Goal: Task Accomplishment & Management: Manage account settings

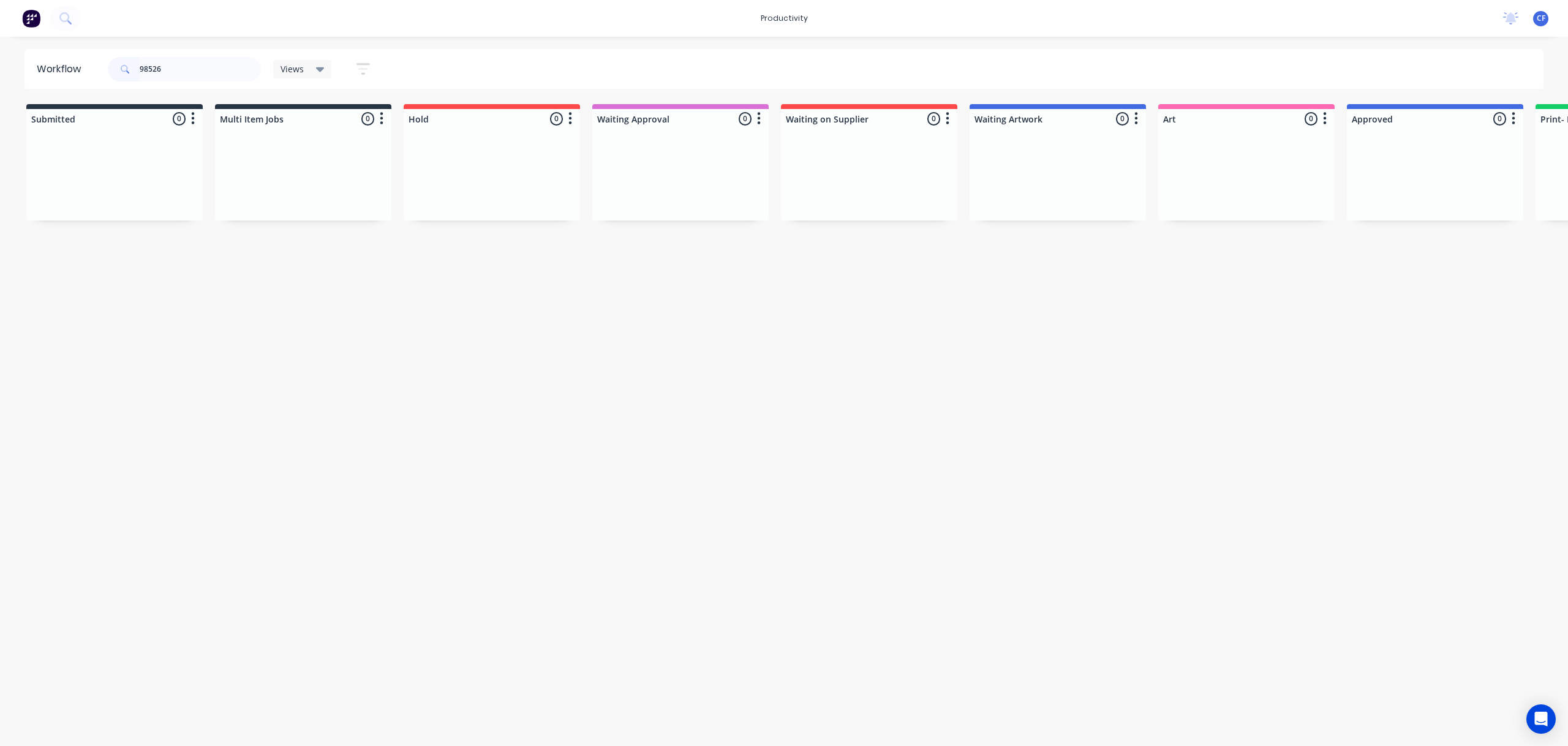
scroll to position [0, 2437]
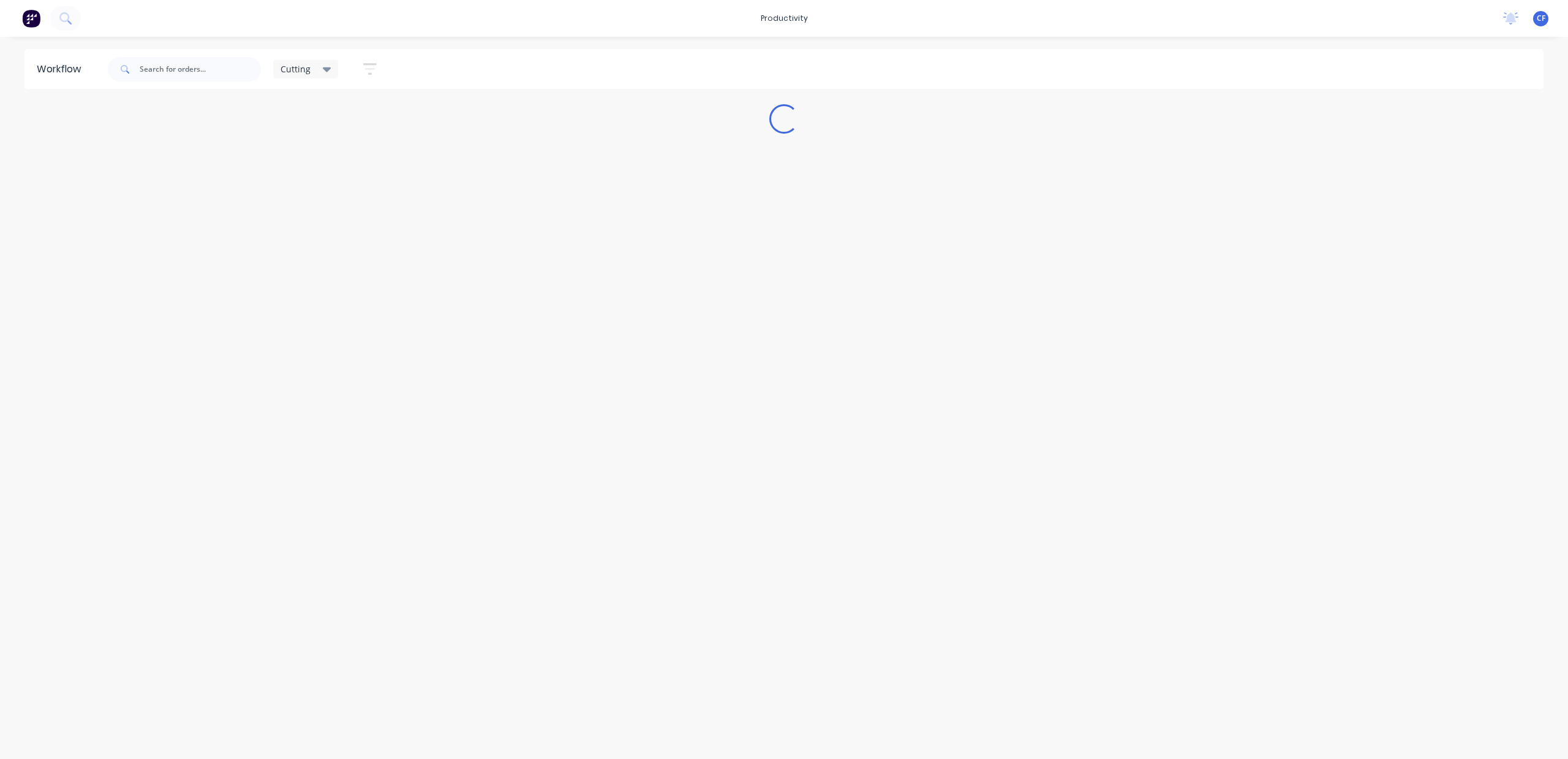
click at [330, 69] on icon at bounding box center [327, 68] width 9 height 13
click at [312, 155] on button "None" at bounding box center [347, 160] width 130 height 14
click at [302, 159] on button "None" at bounding box center [347, 160] width 130 height 14
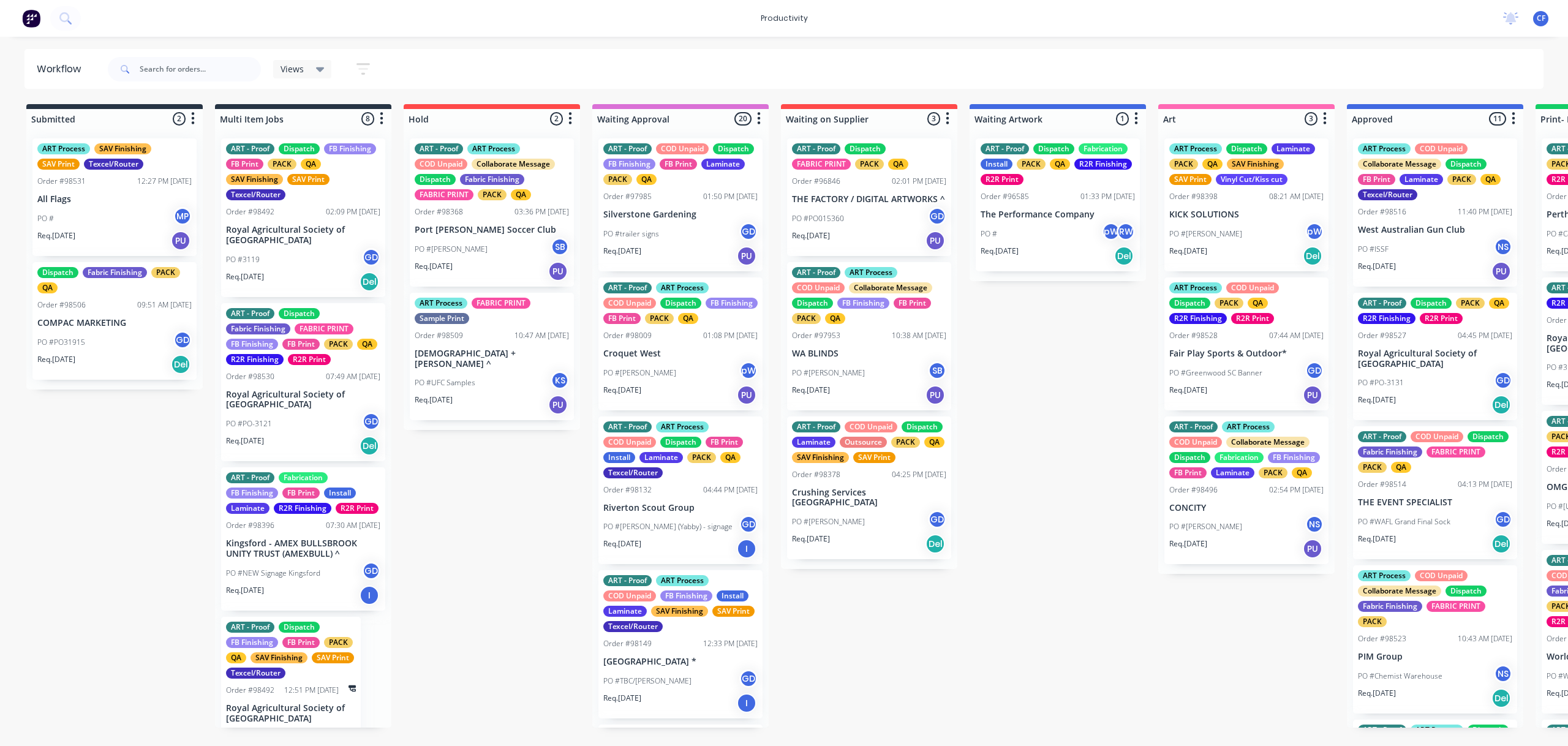
drag, startPoint x: 513, startPoint y: 611, endPoint x: 516, endPoint y: 628, distance: 17.3
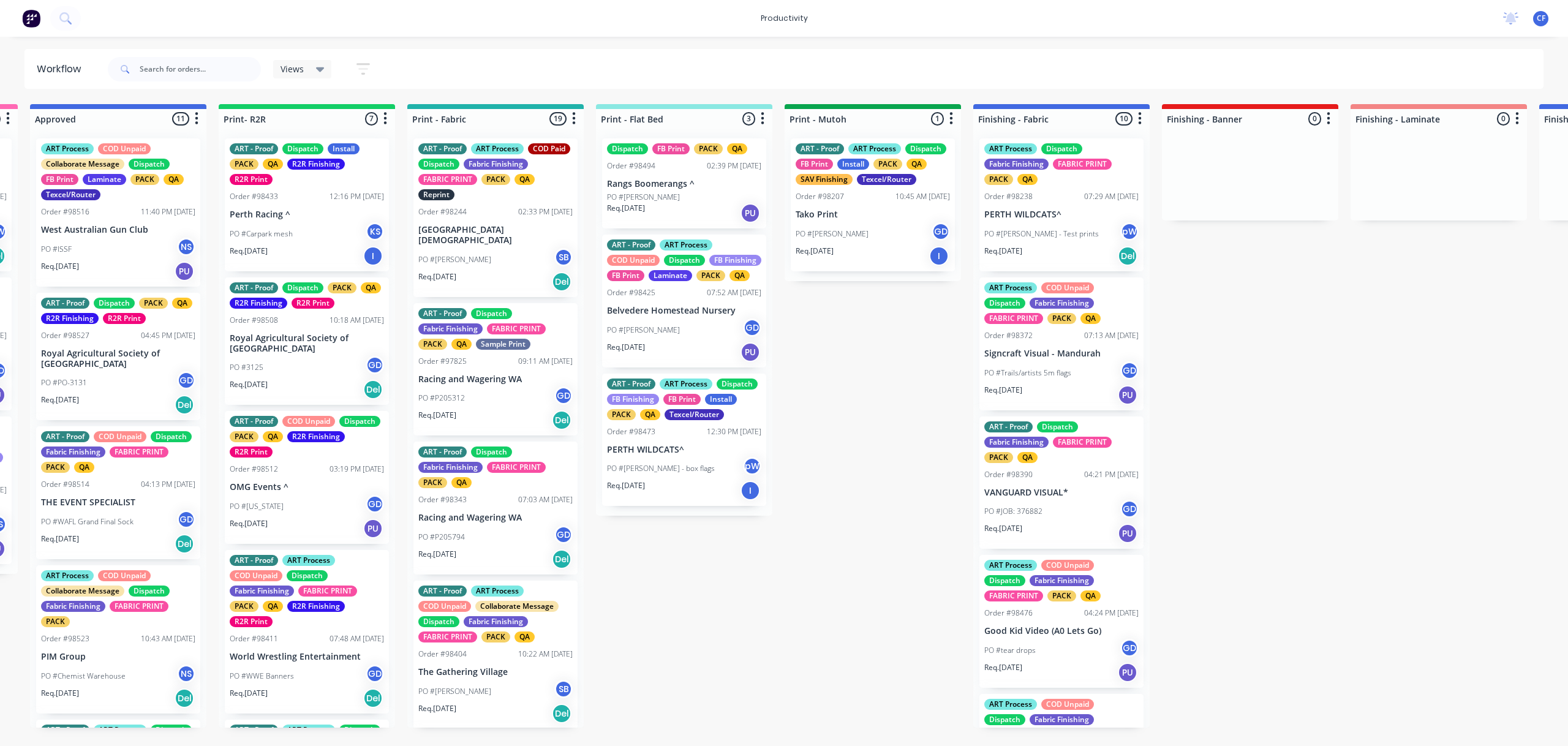
scroll to position [0, 1364]
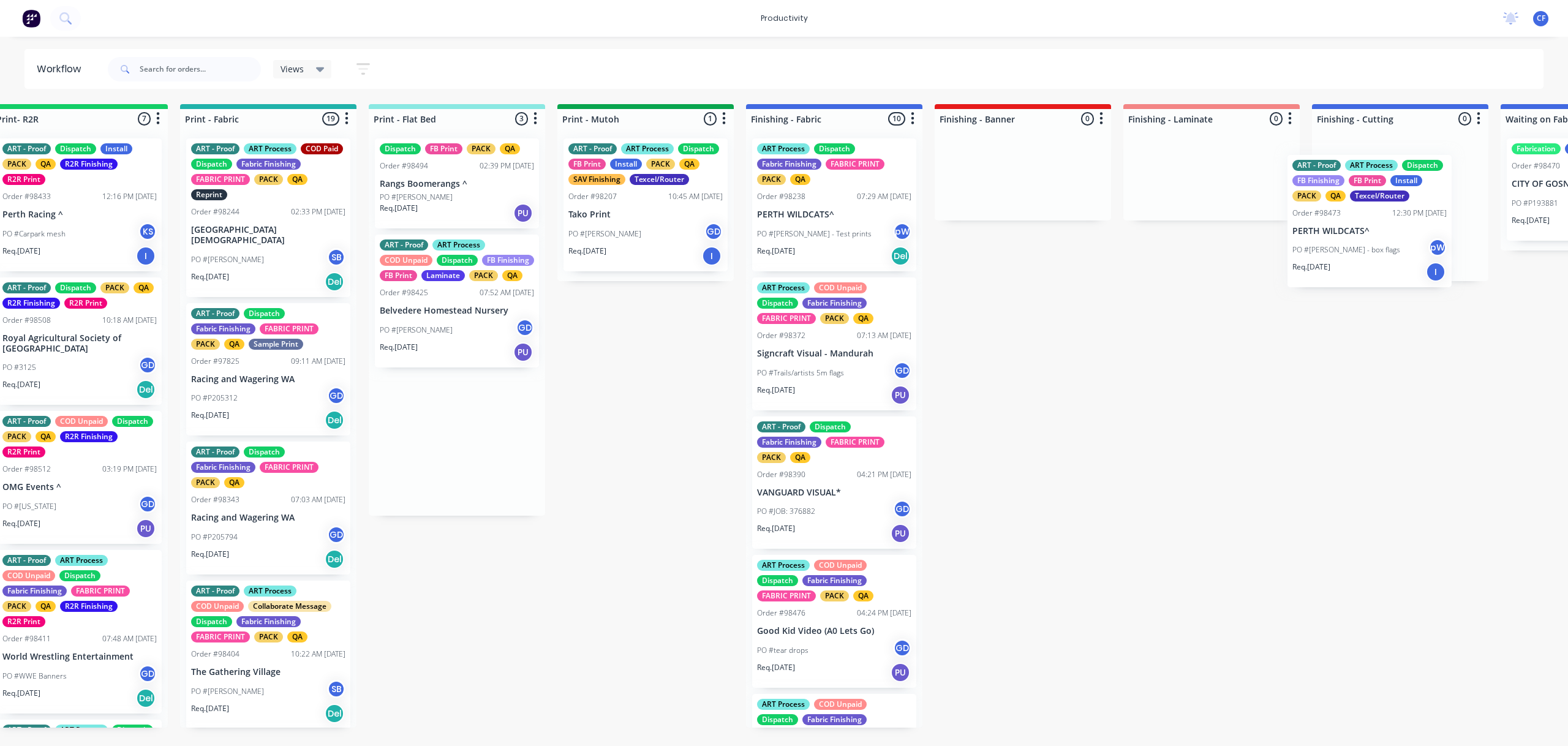
drag, startPoint x: 625, startPoint y: 471, endPoint x: 1354, endPoint y: 231, distance: 767.5
click at [1366, 233] on div "Submitted 2 Sort By Created date Required date Order number Customer name Most …" at bounding box center [800, 415] width 4707 height 623
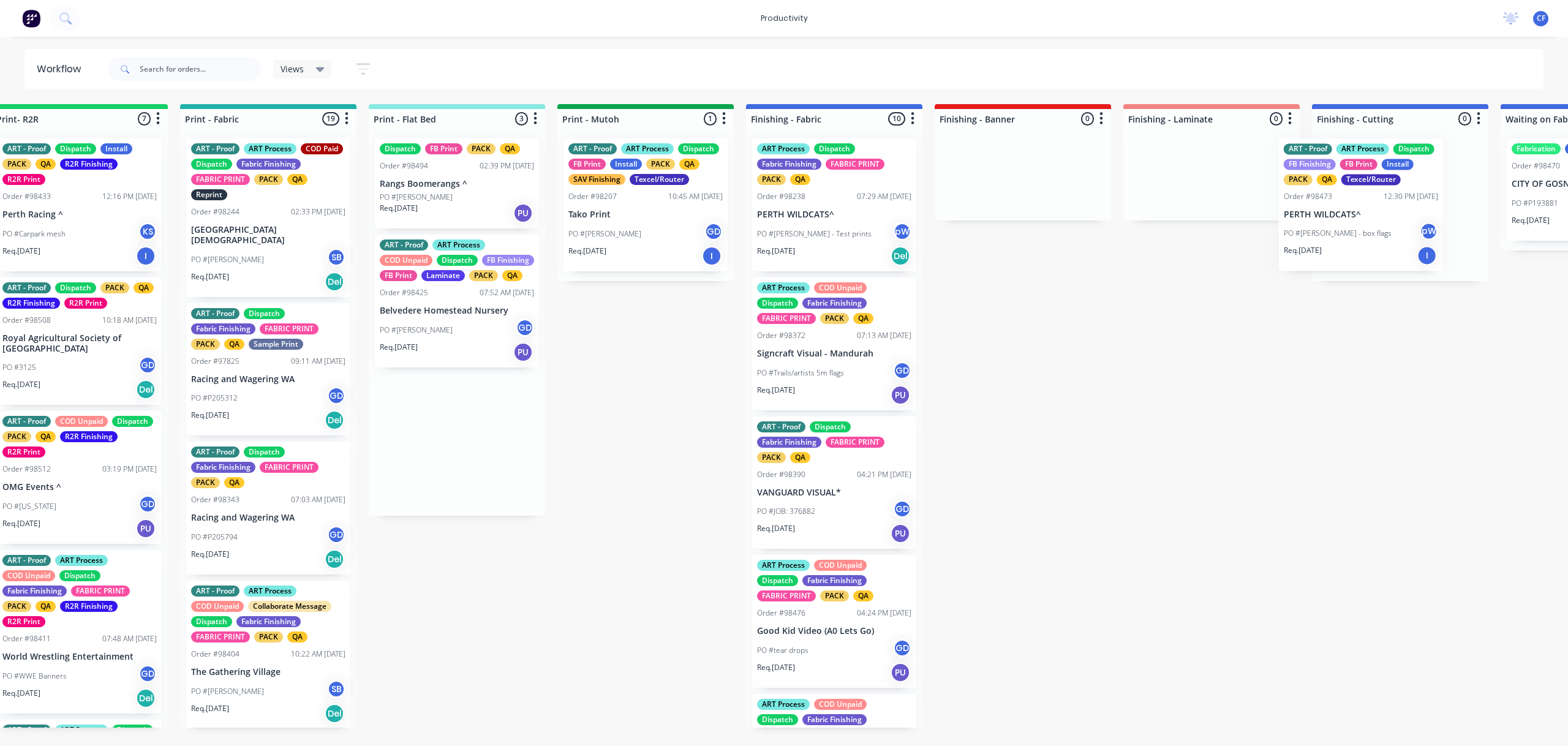
scroll to position [0, 1583]
